Goal: Task Accomplishment & Management: Use online tool/utility

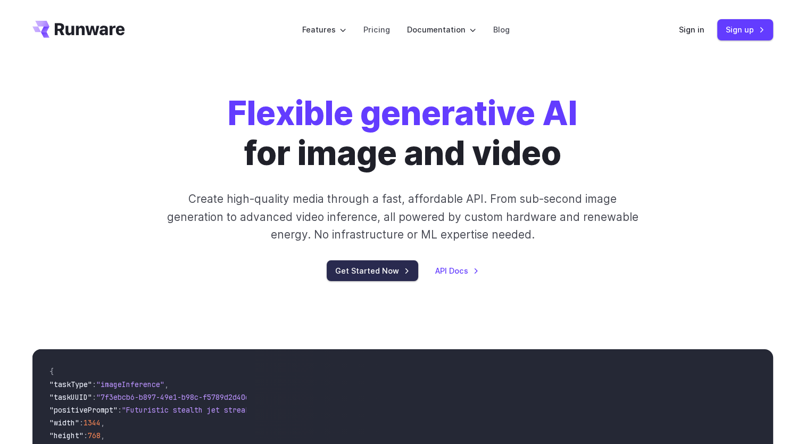
click at [330, 281] on link "Get Started Now" at bounding box center [373, 270] width 92 height 21
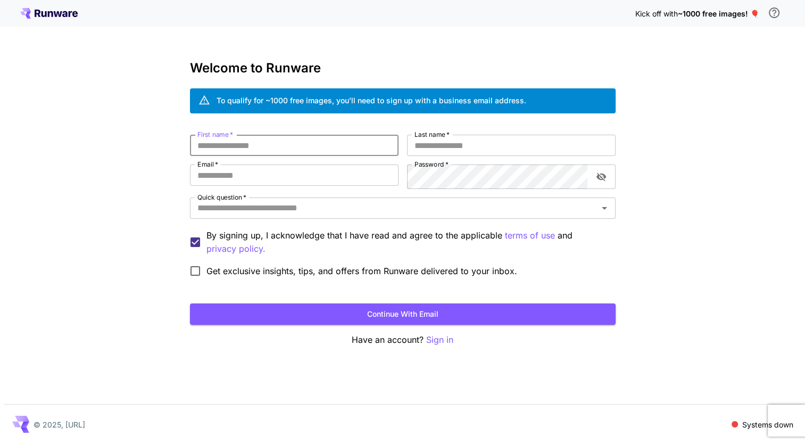
click at [299, 156] on input "First name   *" at bounding box center [294, 145] width 209 height 21
type input "**********"
click at [456, 156] on input "Last name   *" at bounding box center [511, 145] width 209 height 21
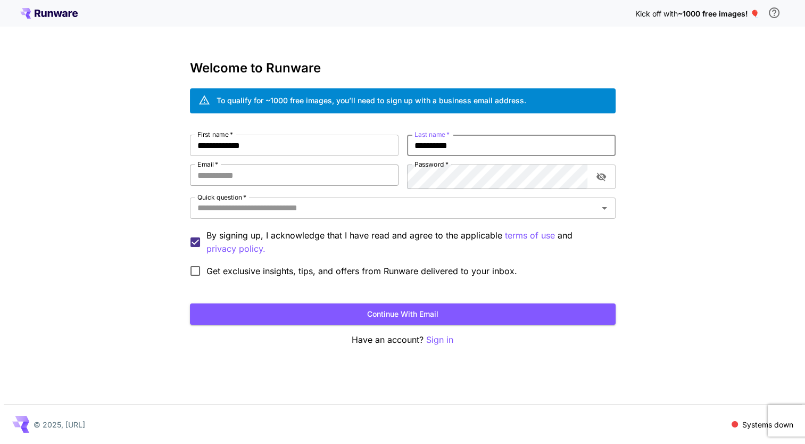
type input "********"
click at [319, 186] on input "Email   *" at bounding box center [294, 174] width 209 height 21
type input "**********"
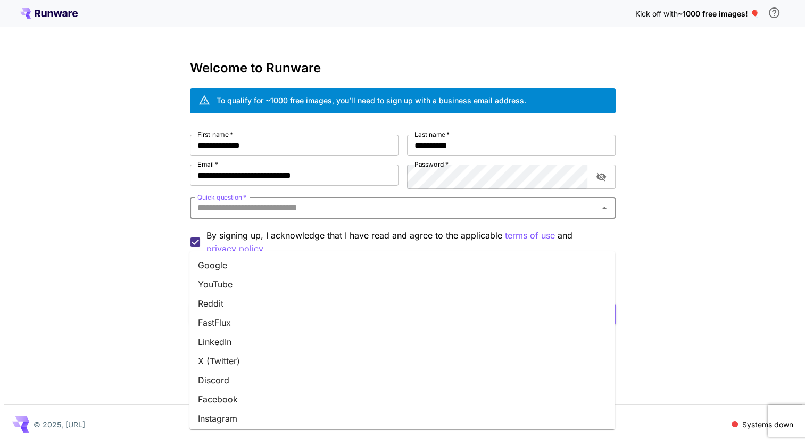
click at [346, 216] on input "Quick question   *" at bounding box center [394, 208] width 402 height 15
click at [211, 419] on li "Other" at bounding box center [402, 415] width 426 height 19
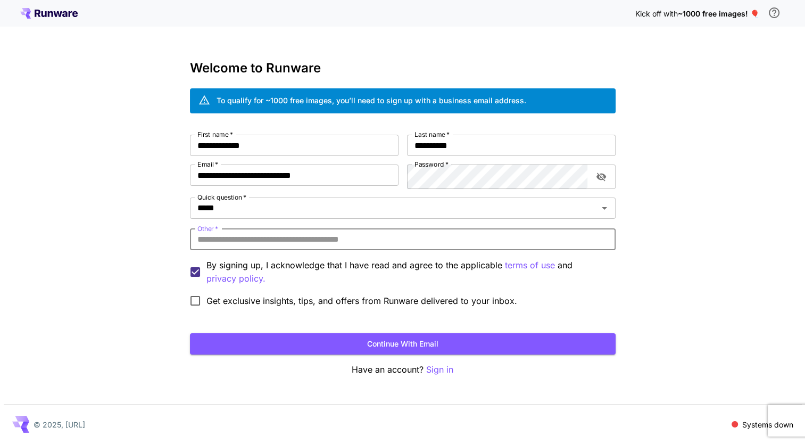
click at [366, 250] on input "Other   *" at bounding box center [403, 239] width 426 height 21
type input "********"
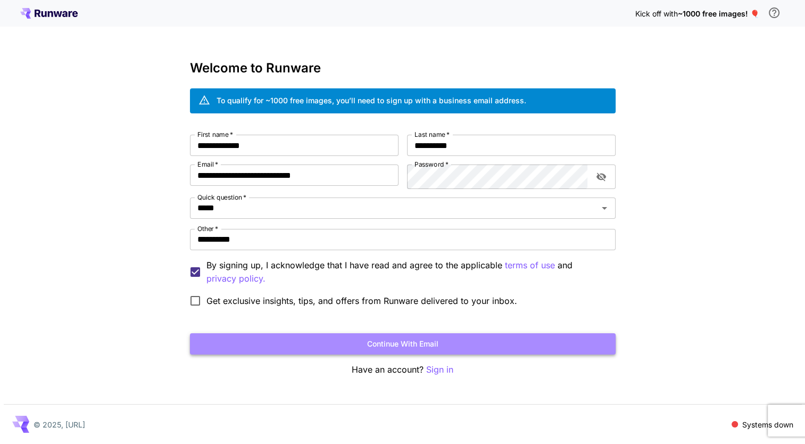
click at [419, 355] on button "Continue with email" at bounding box center [403, 344] width 426 height 22
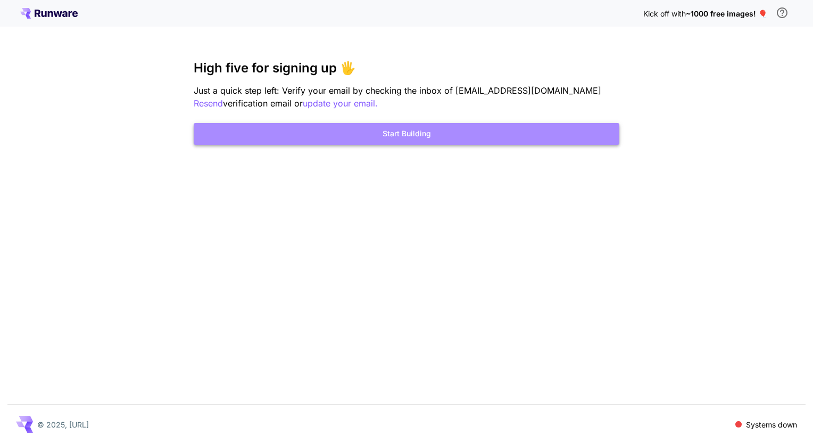
click at [438, 145] on button "Start Building" at bounding box center [407, 134] width 426 height 22
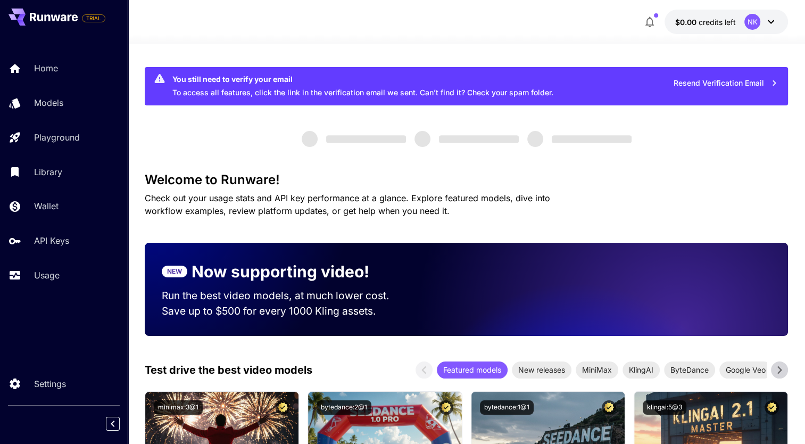
click at [774, 86] on icon "button" at bounding box center [774, 82] width 3 height 5
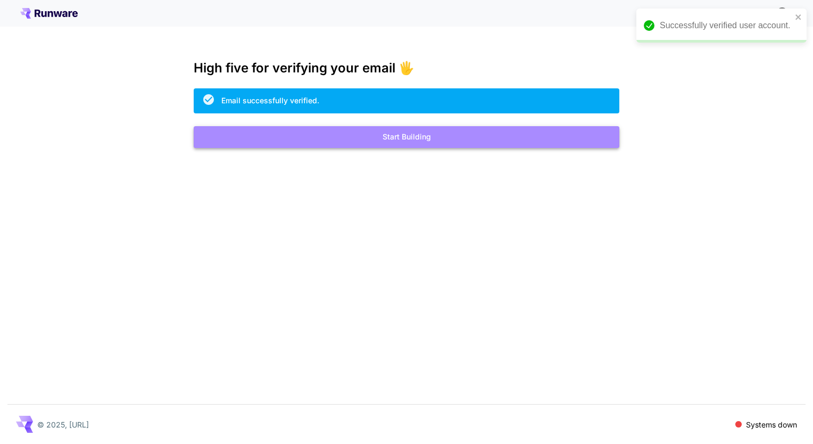
click at [413, 148] on button "Start Building" at bounding box center [407, 137] width 426 height 22
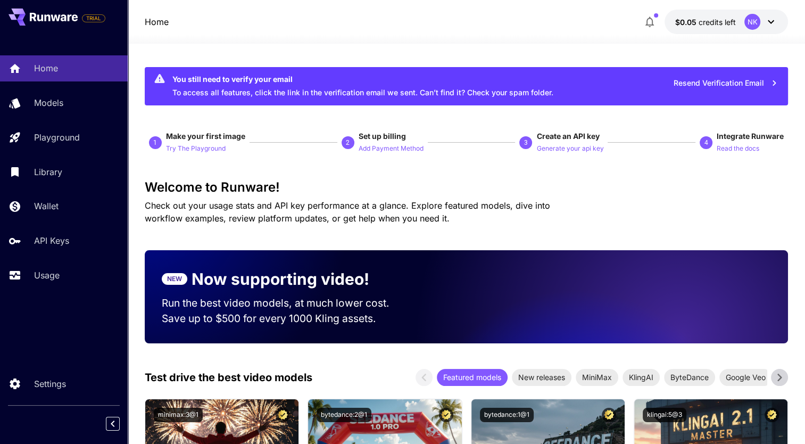
click at [471, 20] on div "Home $0.05 credits left NK" at bounding box center [467, 22] width 644 height 24
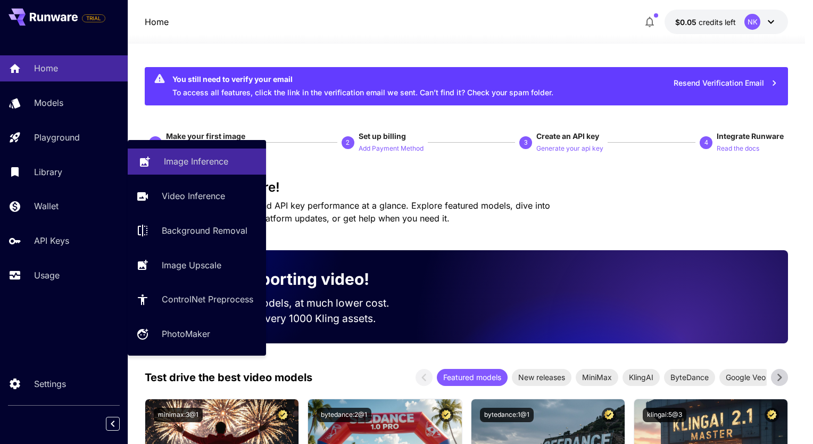
click at [187, 168] on p "Image Inference" at bounding box center [196, 161] width 64 height 13
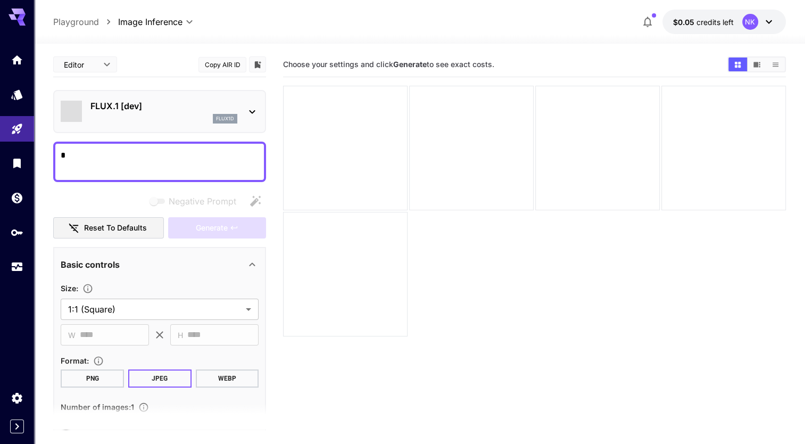
click at [249, 271] on icon at bounding box center [252, 264] width 13 height 13
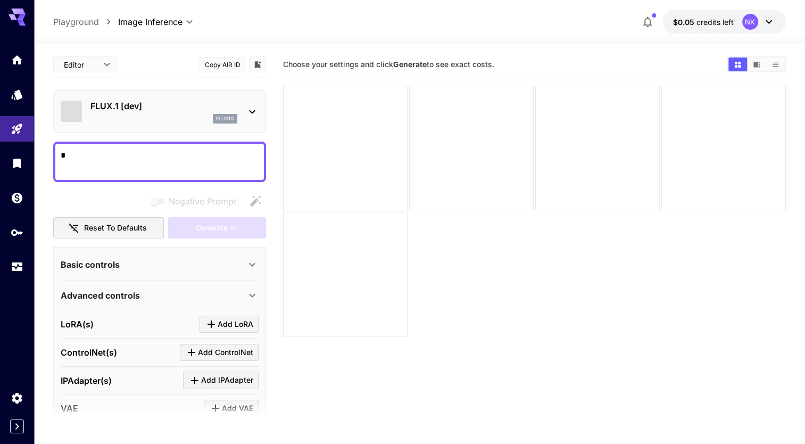
click at [249, 271] on icon at bounding box center [252, 264] width 13 height 13
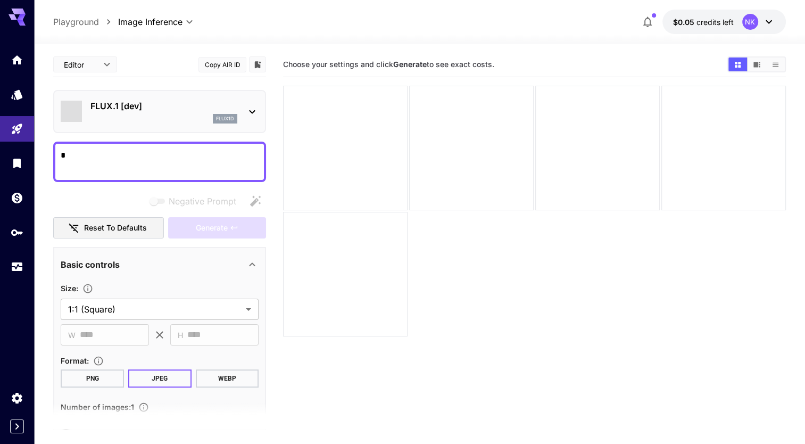
click at [177, 175] on textarea "Negative Prompt" at bounding box center [160, 162] width 198 height 26
type textarea "*"
paste textarea "**********"
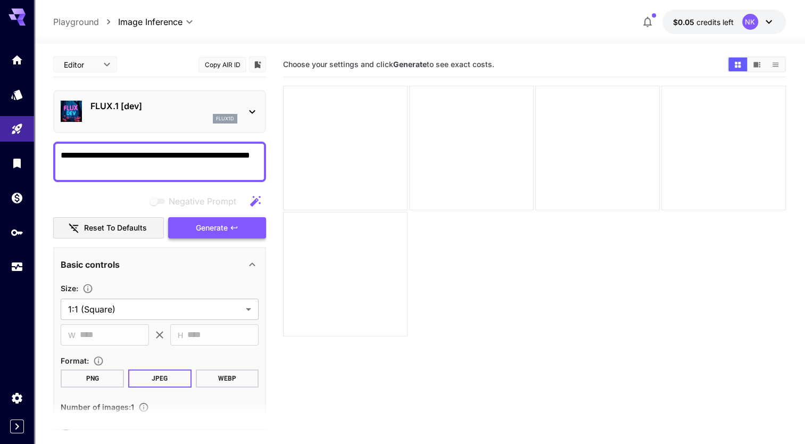
type textarea "**********"
click at [236, 232] on icon "button" at bounding box center [234, 228] width 9 height 9
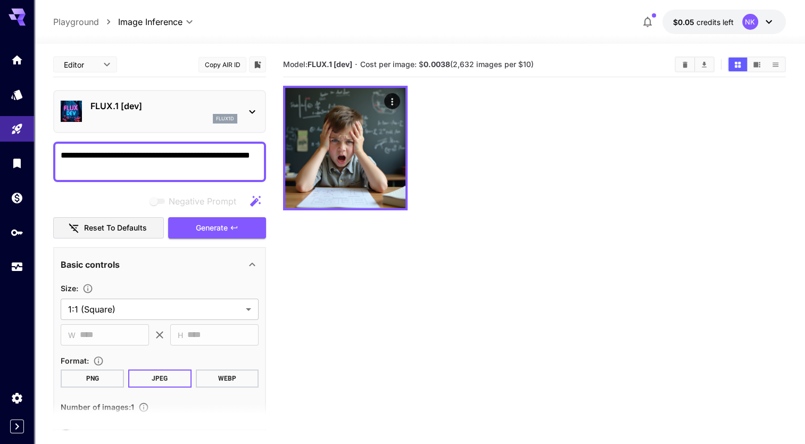
click at [764, 27] on icon at bounding box center [769, 21] width 13 height 13
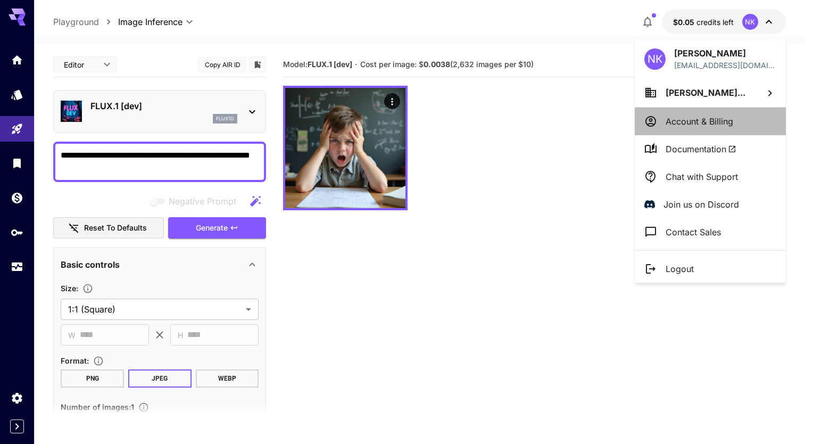
click at [673, 128] on p "Account & Billing" at bounding box center [700, 121] width 68 height 13
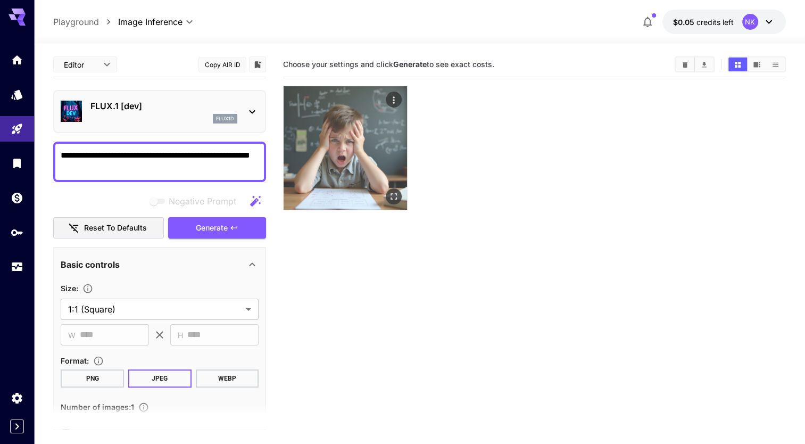
click at [349, 166] on img at bounding box center [345, 147] width 123 height 123
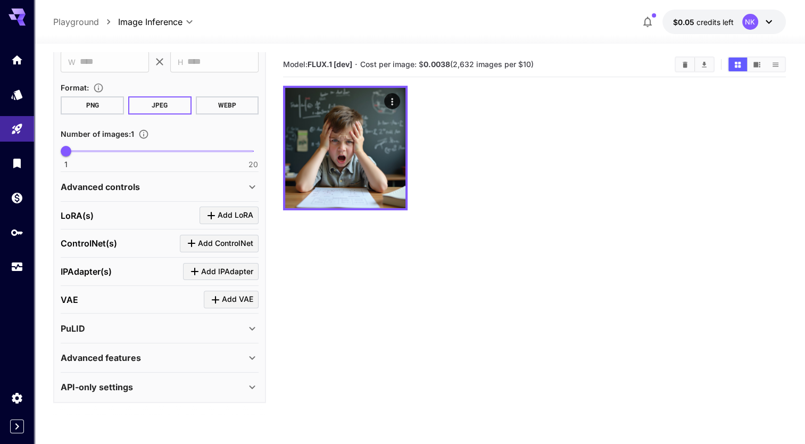
scroll to position [350, 0]
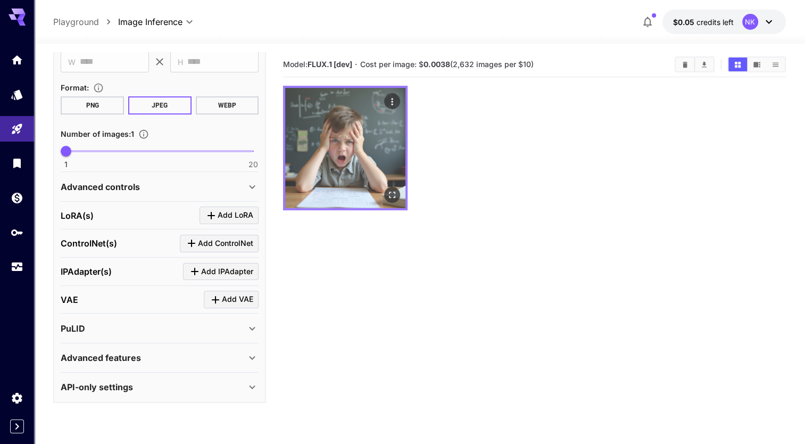
click at [360, 149] on img at bounding box center [345, 148] width 120 height 120
click at [398, 200] on icon "Open in fullscreen" at bounding box center [392, 194] width 11 height 11
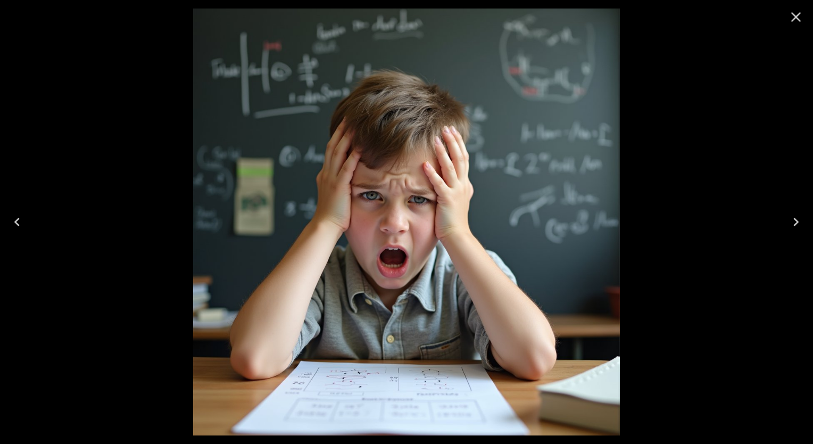
click at [794, 222] on icon "Next" at bounding box center [796, 221] width 17 height 17
click at [794, 19] on icon "Close" at bounding box center [796, 17] width 10 height 10
